Goal: Task Accomplishment & Management: Use online tool/utility

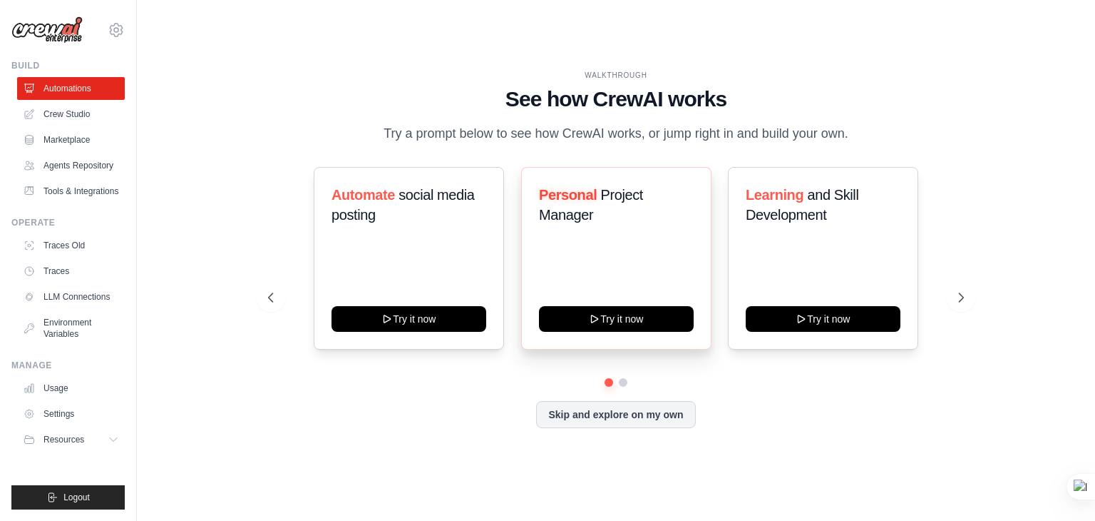
click at [543, 289] on div "Personal Project Manager Try it now" at bounding box center [616, 258] width 190 height 183
click at [625, 379] on button at bounding box center [622, 381] width 11 height 11
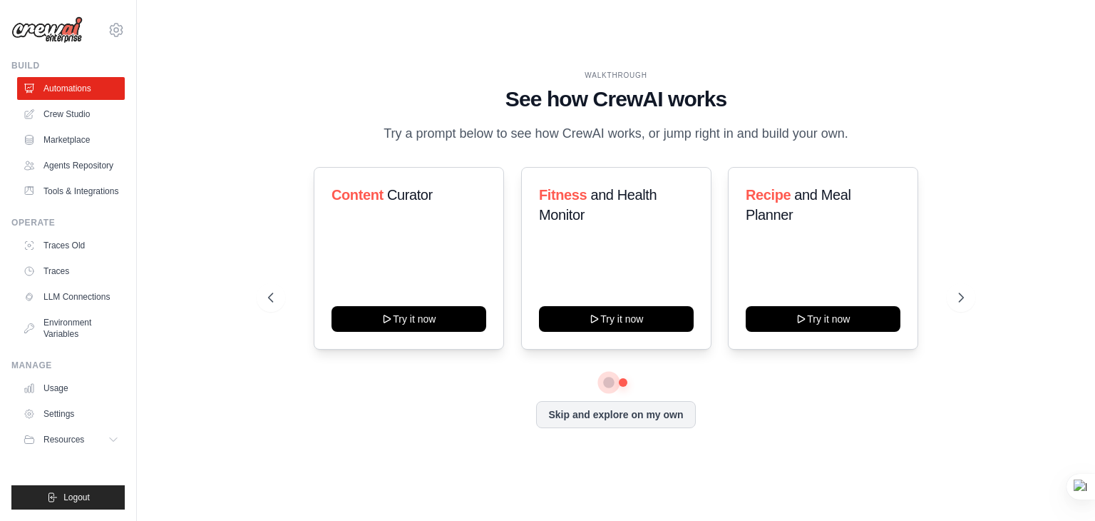
click at [606, 379] on button at bounding box center [609, 382] width 10 height 10
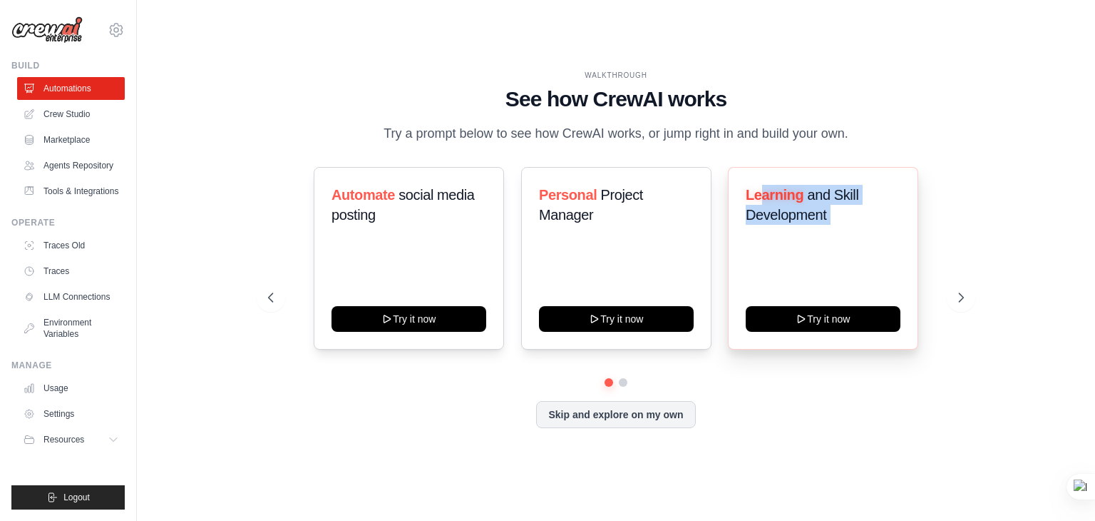
drag, startPoint x: 761, startPoint y: 189, endPoint x: 791, endPoint y: 294, distance: 109.7
click at [791, 294] on div "Learning and Skill Development Try it now" at bounding box center [823, 258] width 190 height 183
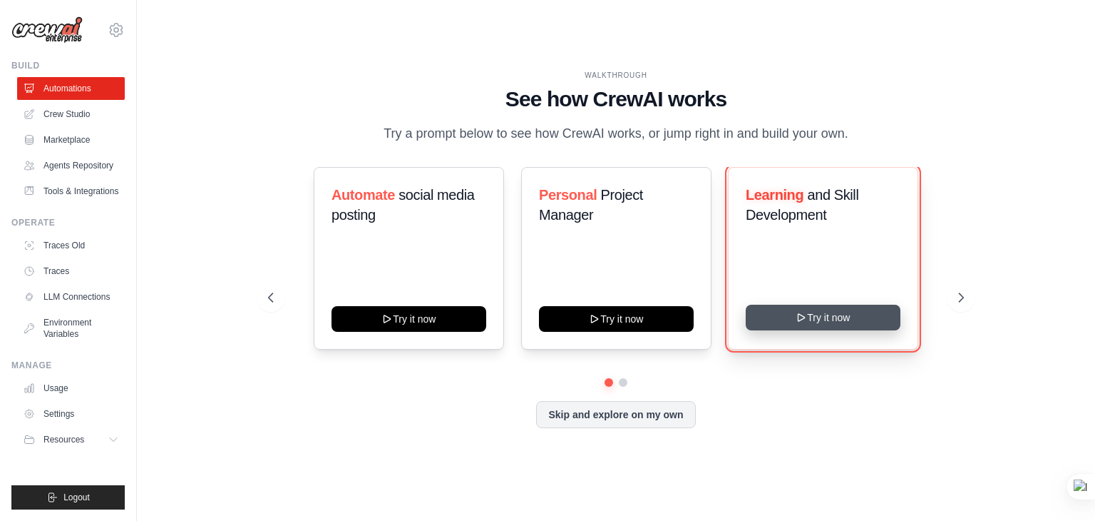
click at [819, 316] on button "Try it now" at bounding box center [823, 317] width 155 height 26
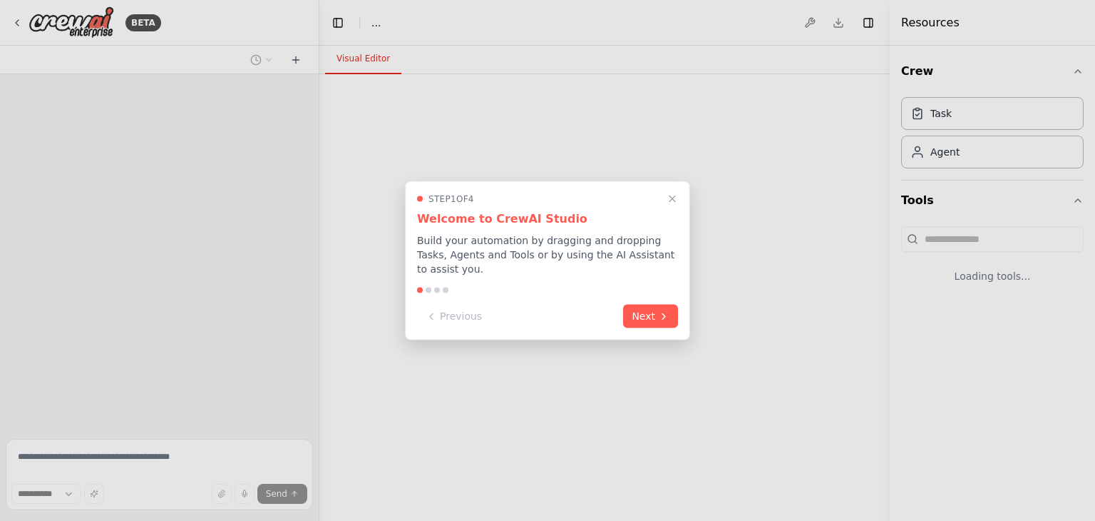
select select "****"
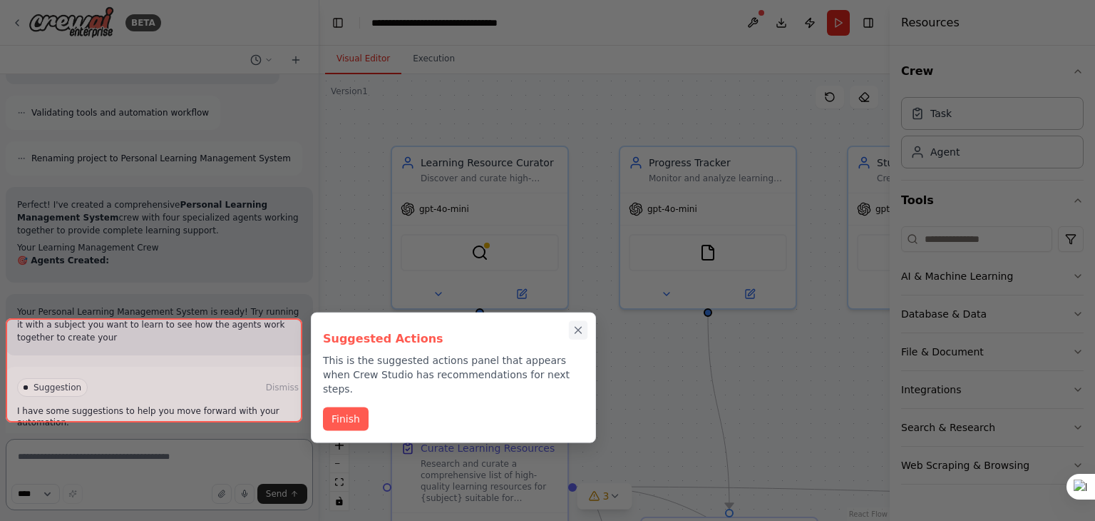
scroll to position [1013, 0]
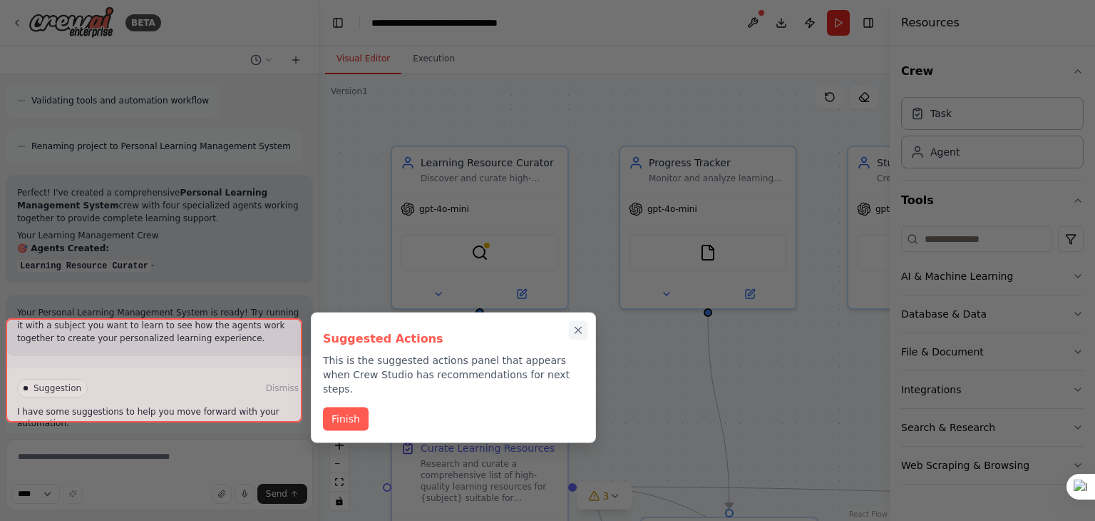
click at [576, 332] on icon "Close walkthrough" at bounding box center [578, 330] width 6 height 6
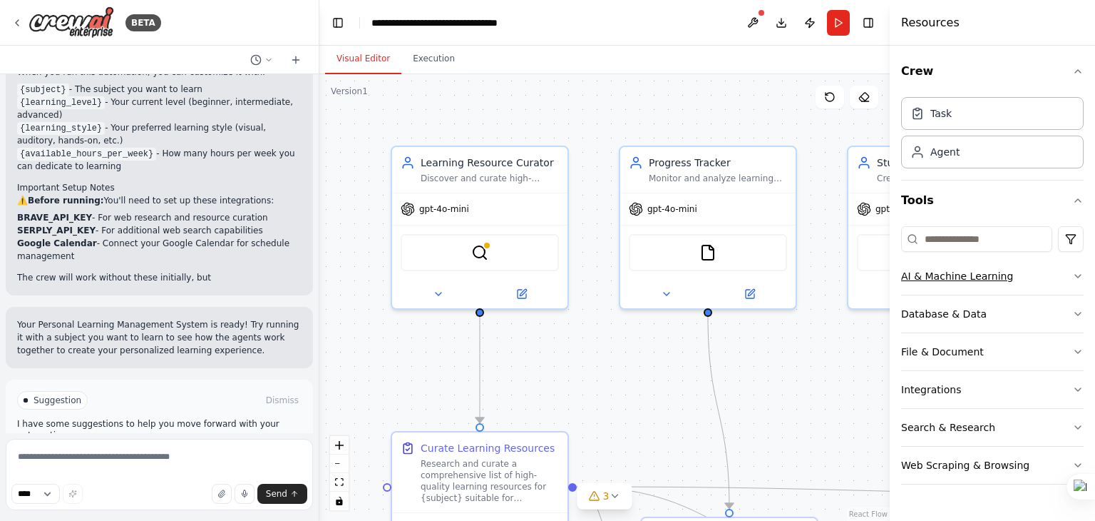
click at [977, 277] on div "AI & Machine Learning" at bounding box center [957, 276] width 112 height 14
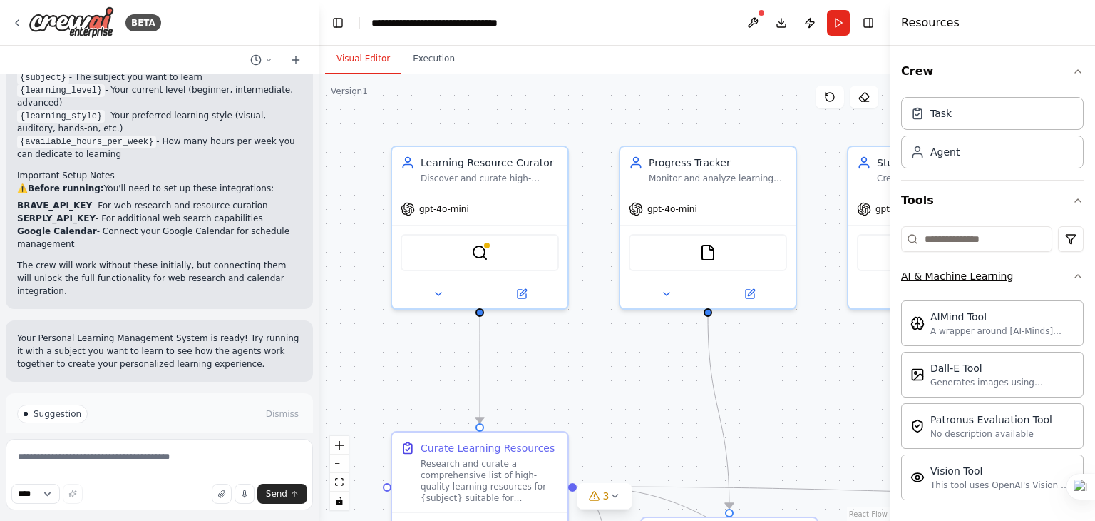
click at [977, 277] on div "AI & Machine Learning" at bounding box center [957, 276] width 112 height 14
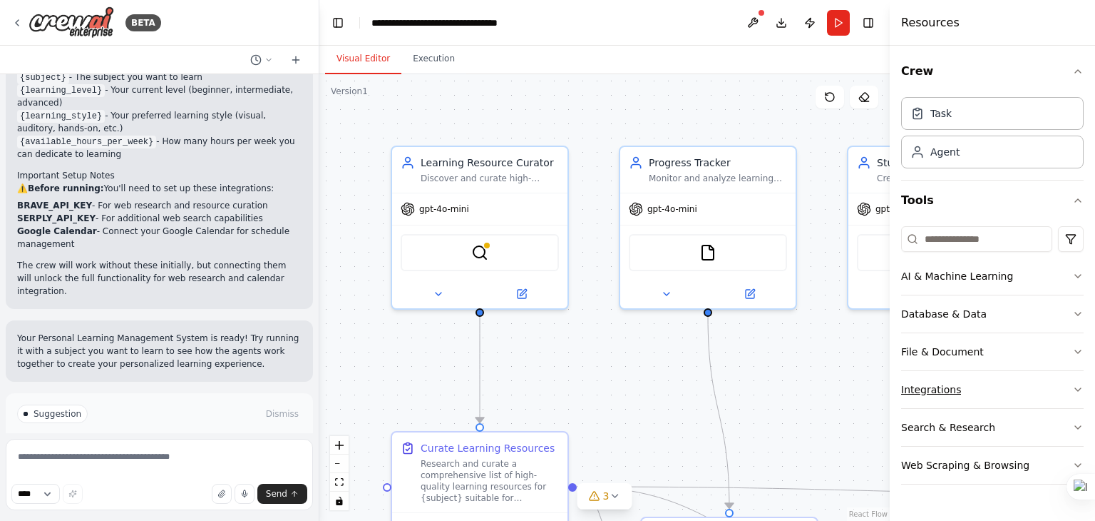
click at [923, 386] on div "Integrations" at bounding box center [931, 389] width 60 height 14
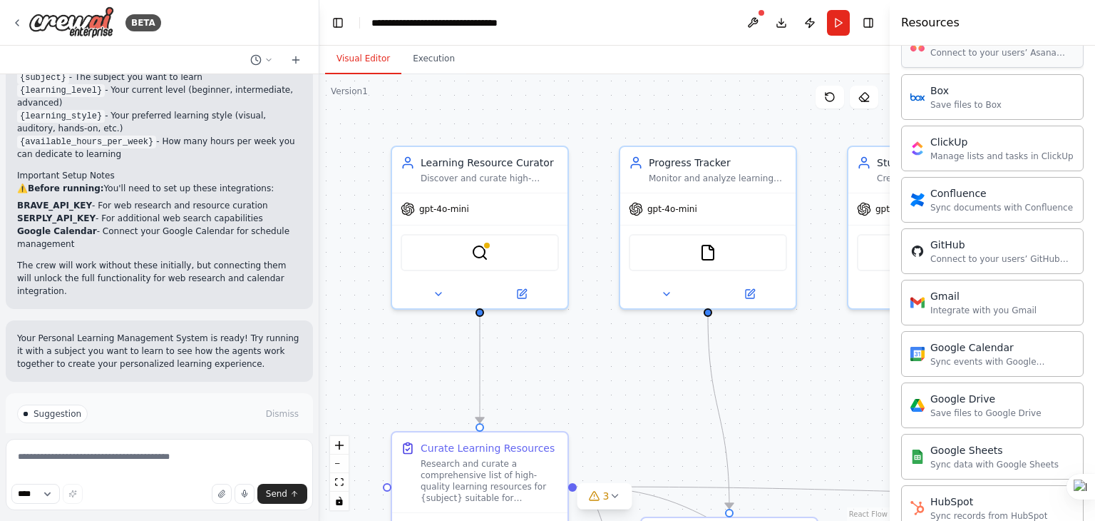
scroll to position [392, 0]
click at [973, 357] on div "Sync events with Google Calendar" at bounding box center [1003, 359] width 144 height 11
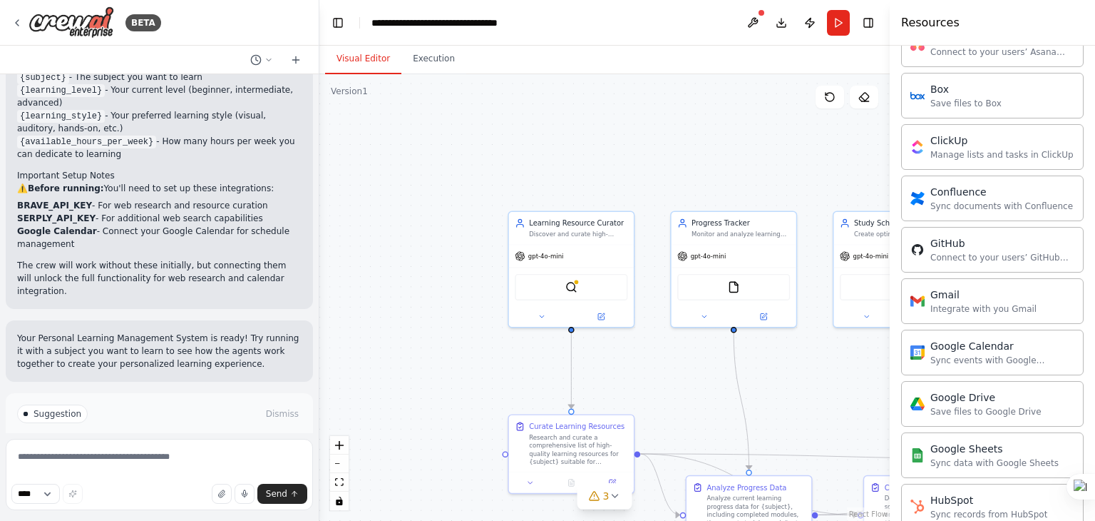
drag, startPoint x: 679, startPoint y: 363, endPoint x: 627, endPoint y: 289, distance: 90.2
click at [665, 362] on div ".deletable-edge-delete-btn { width: 20px; height: 20px; border: 0px solid #ffff…" at bounding box center [604, 297] width 570 height 446
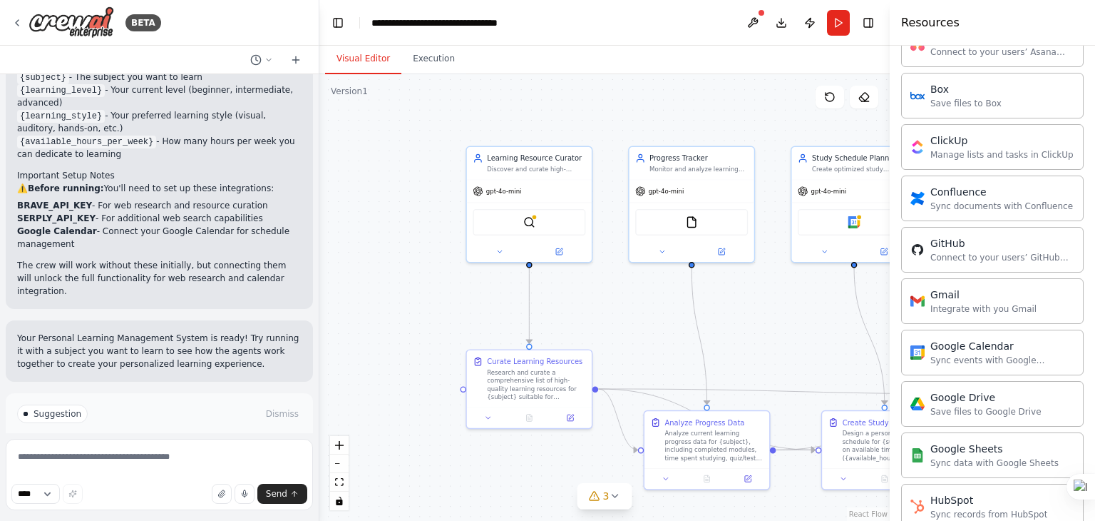
click at [622, 285] on div ".deletable-edge-delete-btn { width: 20px; height: 20px; border: 0px solid #ffff…" at bounding box center [604, 297] width 570 height 446
click at [614, 294] on div ".deletable-edge-delete-btn { width: 20px; height: 20px; border: 0px solid #ffff…" at bounding box center [604, 297] width 570 height 446
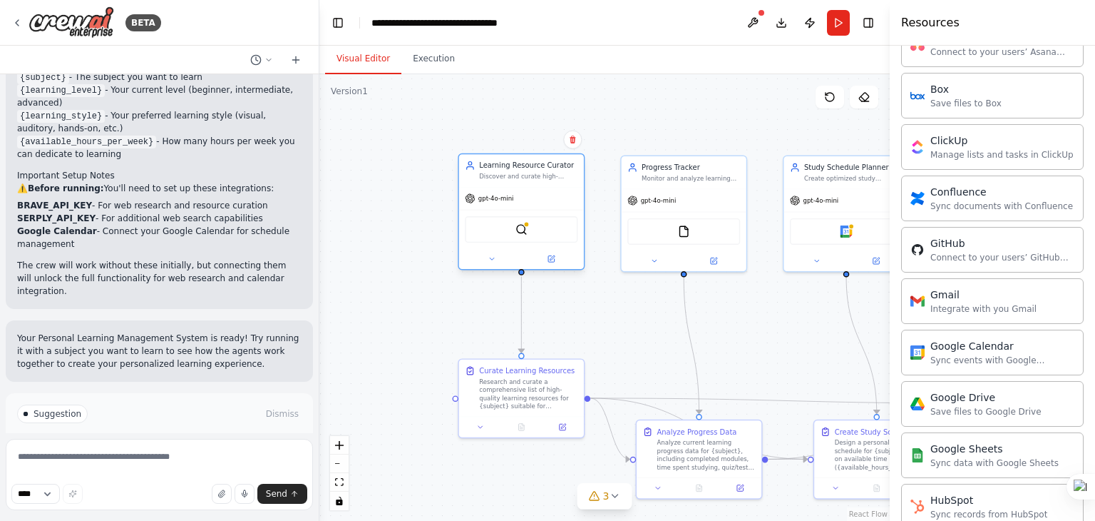
click at [476, 226] on div "BraveSearchTool" at bounding box center [521, 229] width 113 height 26
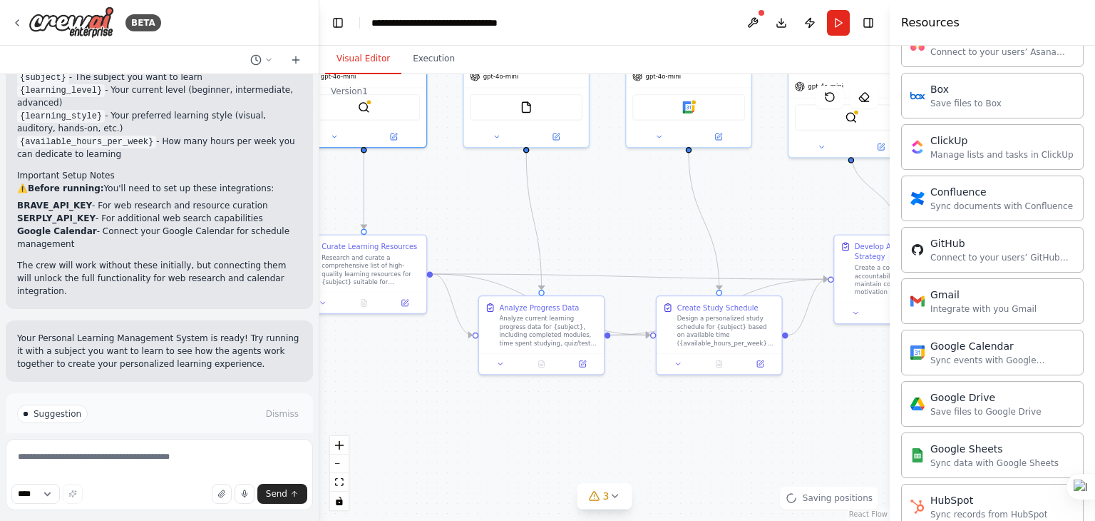
drag, startPoint x: 612, startPoint y: 366, endPoint x: 455, endPoint y: 243, distance: 199.7
click at [455, 243] on div ".deletable-edge-delete-btn { width: 20px; height: 20px; border: 0px solid #ffff…" at bounding box center [604, 297] width 570 height 446
click at [843, 293] on div "Gmail" at bounding box center [849, 289] width 106 height 14
click at [806, 292] on div "Gmail" at bounding box center [849, 289] width 106 height 14
click at [939, 297] on div "Gmail Integrate with you Gmail" at bounding box center [984, 300] width 106 height 27
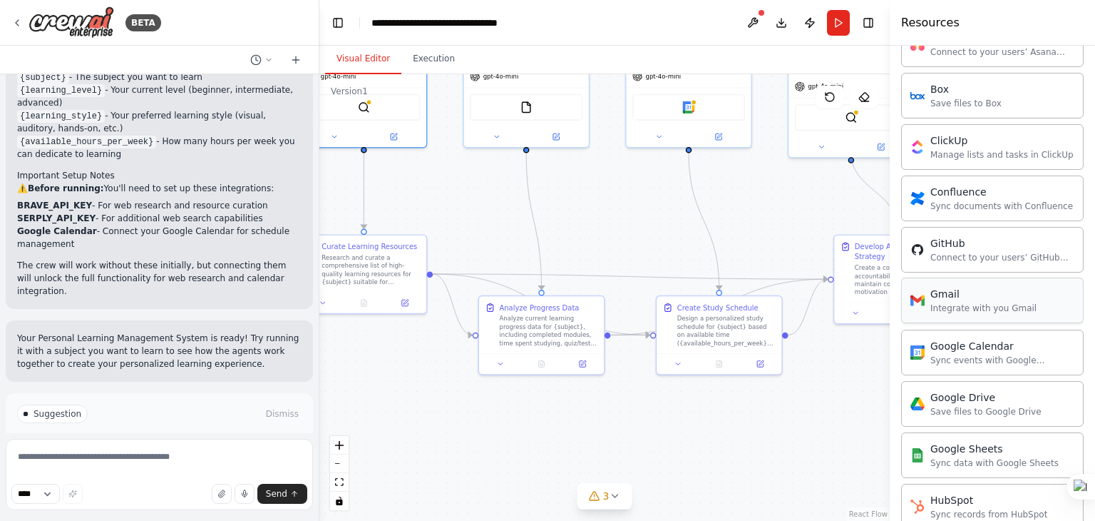
click at [938, 302] on div "Integrate with you Gmail" at bounding box center [984, 307] width 106 height 11
click at [948, 357] on div "Sync events with Google Calendar" at bounding box center [1003, 359] width 144 height 11
click at [949, 354] on div "Sync events with Google Calendar" at bounding box center [1003, 359] width 144 height 11
click at [623, 494] on button "3" at bounding box center [605, 496] width 55 height 26
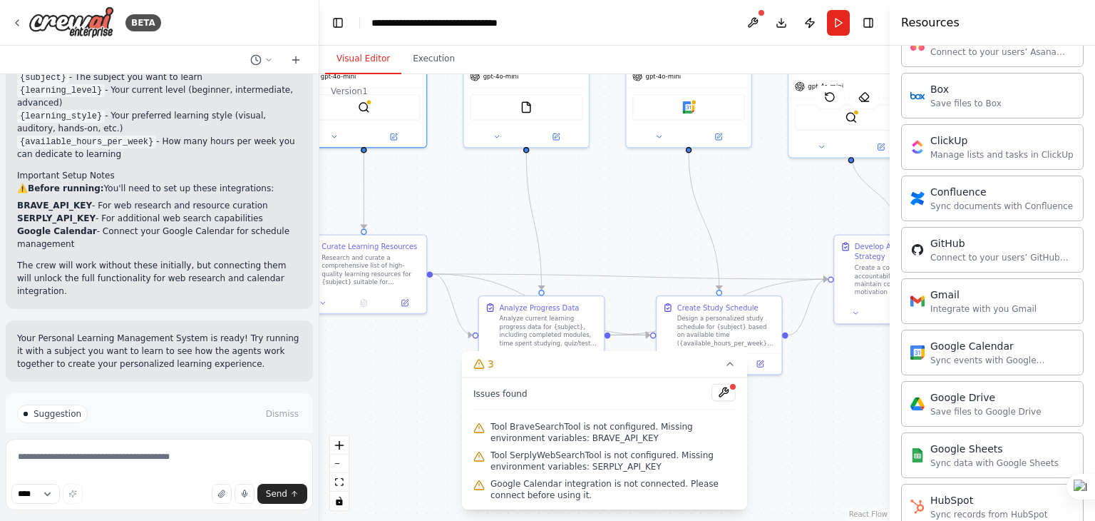
click at [724, 255] on div ".deletable-edge-delete-btn { width: 20px; height: 20px; border: 0px solid #ffff…" at bounding box center [604, 297] width 570 height 446
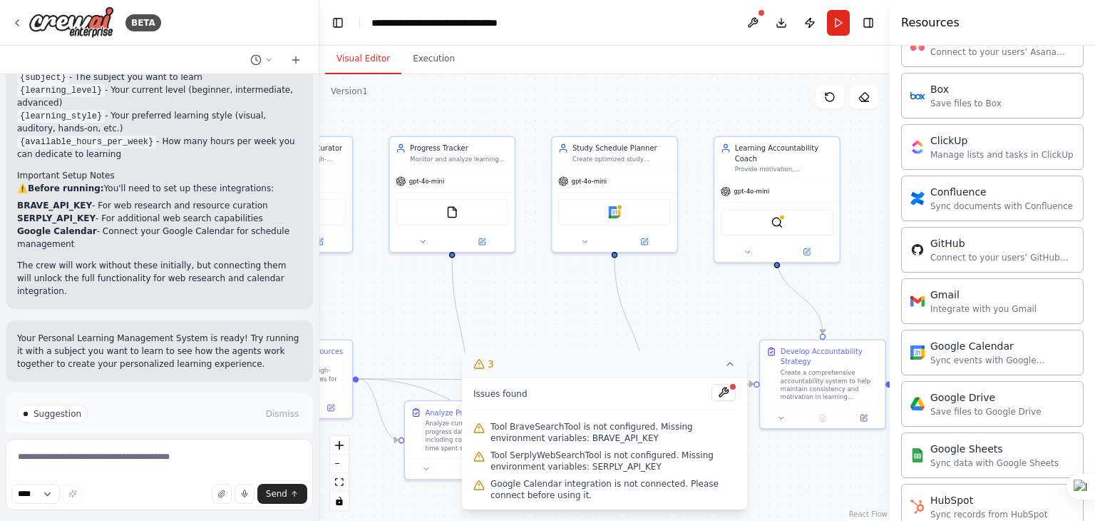
drag, startPoint x: 667, startPoint y: 267, endPoint x: 593, endPoint y: 367, distance: 124.8
click at [593, 367] on div "Version 1 Show Tools Hide Agents .deletable-edge-delete-btn { width: 20px; heig…" at bounding box center [604, 297] width 570 height 446
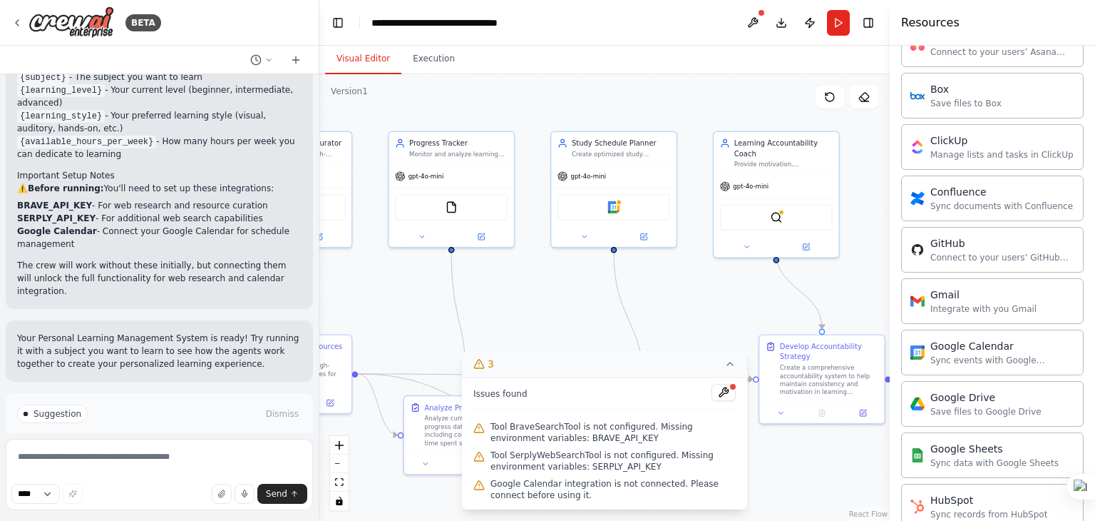
click at [593, 367] on button "3" at bounding box center [604, 364] width 285 height 26
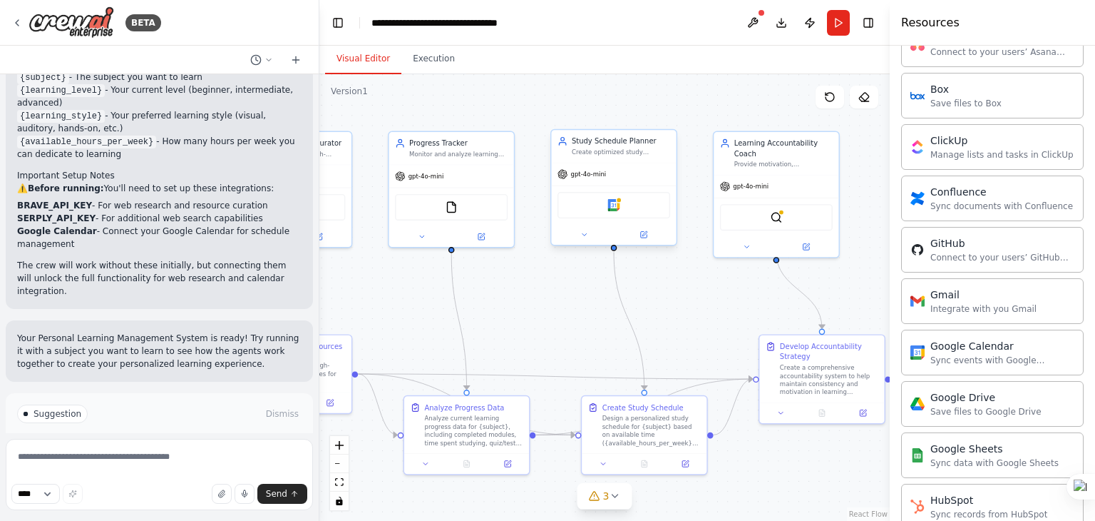
click at [626, 206] on div "Google Calendar" at bounding box center [614, 205] width 113 height 26
click at [583, 245] on div "Study Schedule Planner Create optimized study schedules for {subject} based on …" at bounding box center [613, 189] width 127 height 117
click at [585, 238] on button at bounding box center [583, 234] width 57 height 12
click at [600, 209] on div "Google Calendar" at bounding box center [614, 205] width 113 height 26
click at [600, 210] on div "Google Calendar" at bounding box center [614, 205] width 113 height 26
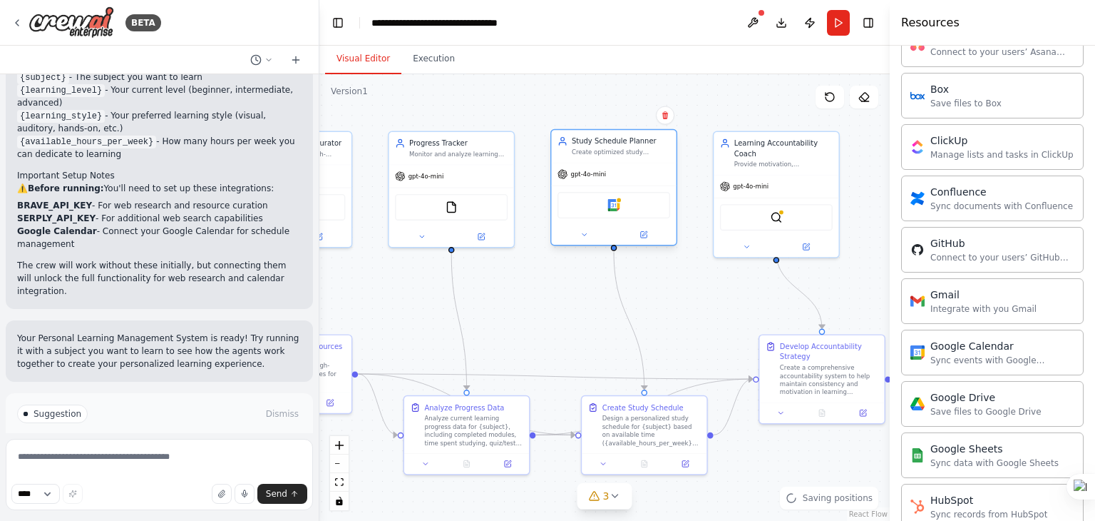
click at [601, 207] on div "Google Calendar" at bounding box center [614, 205] width 113 height 26
click at [657, 203] on div "Google Calendar" at bounding box center [614, 205] width 113 height 26
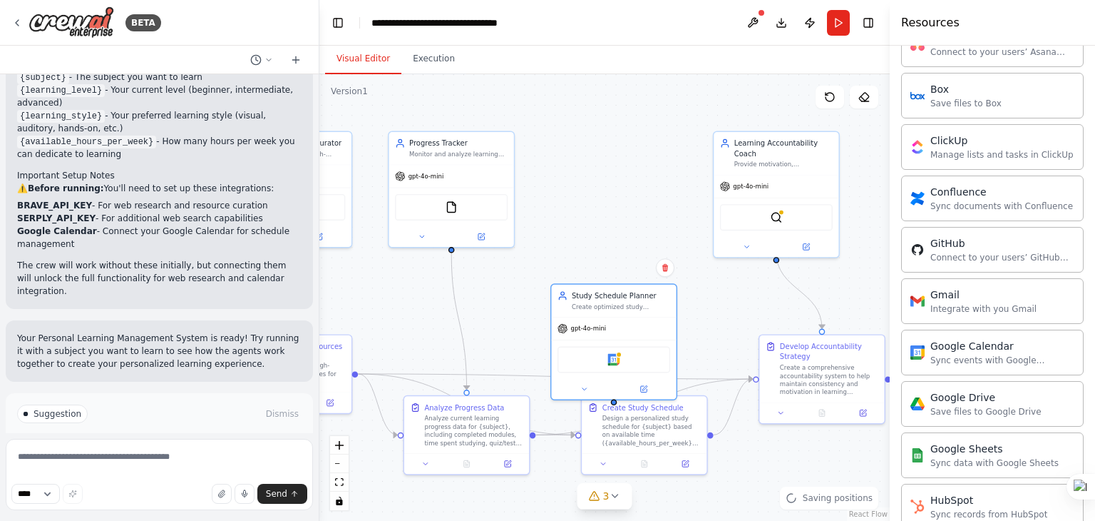
drag, startPoint x: 636, startPoint y: 212, endPoint x: 707, endPoint y: 477, distance: 273.8
click at [637, 379] on div "Google Calendar" at bounding box center [613, 358] width 125 height 39
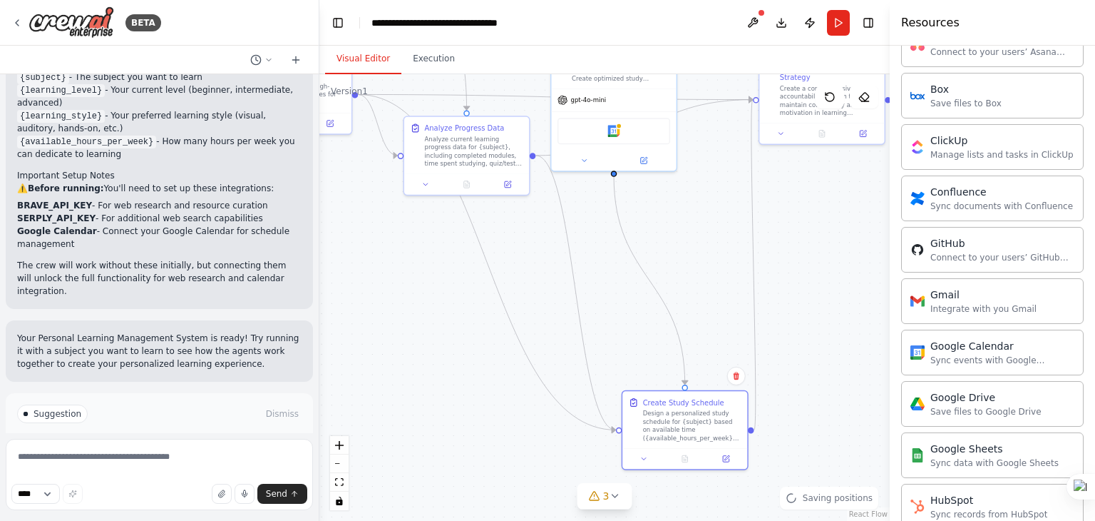
drag, startPoint x: 704, startPoint y: 472, endPoint x: 724, endPoint y: 448, distance: 30.4
click at [724, 448] on div at bounding box center [684, 458] width 125 height 21
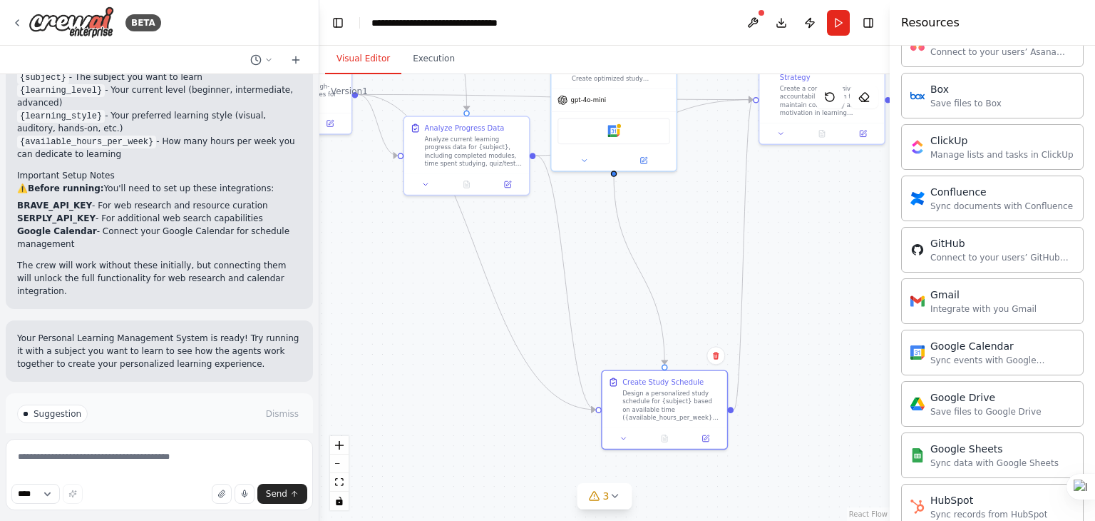
click at [800, 287] on div ".deletable-edge-delete-btn { width: 20px; height: 20px; border: 0px solid #ffff…" at bounding box center [604, 297] width 570 height 446
